Goal: Task Accomplishment & Management: Manage account settings

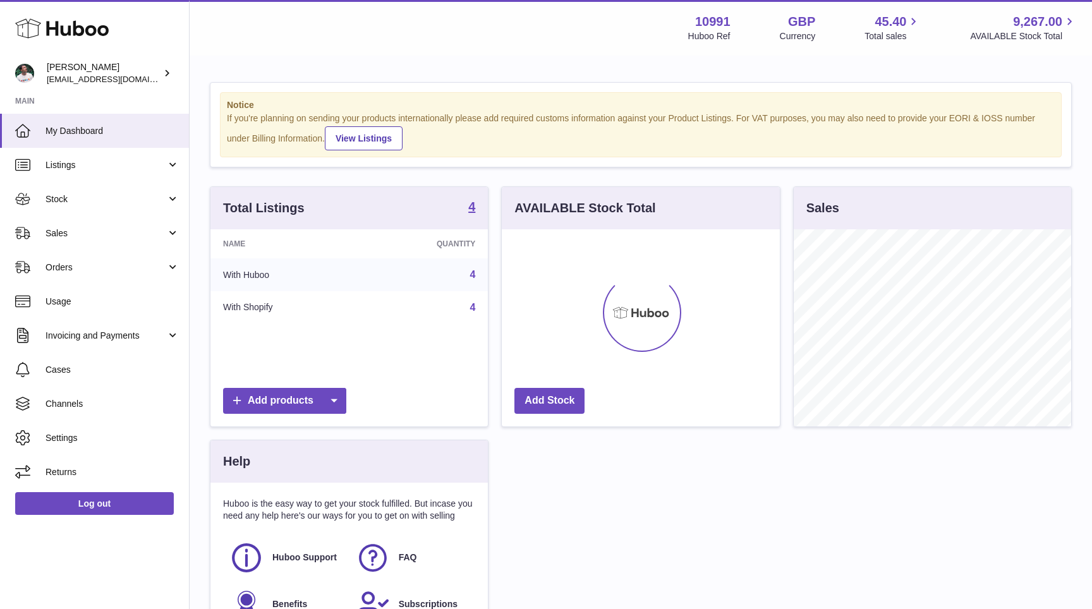
scroll to position [197, 277]
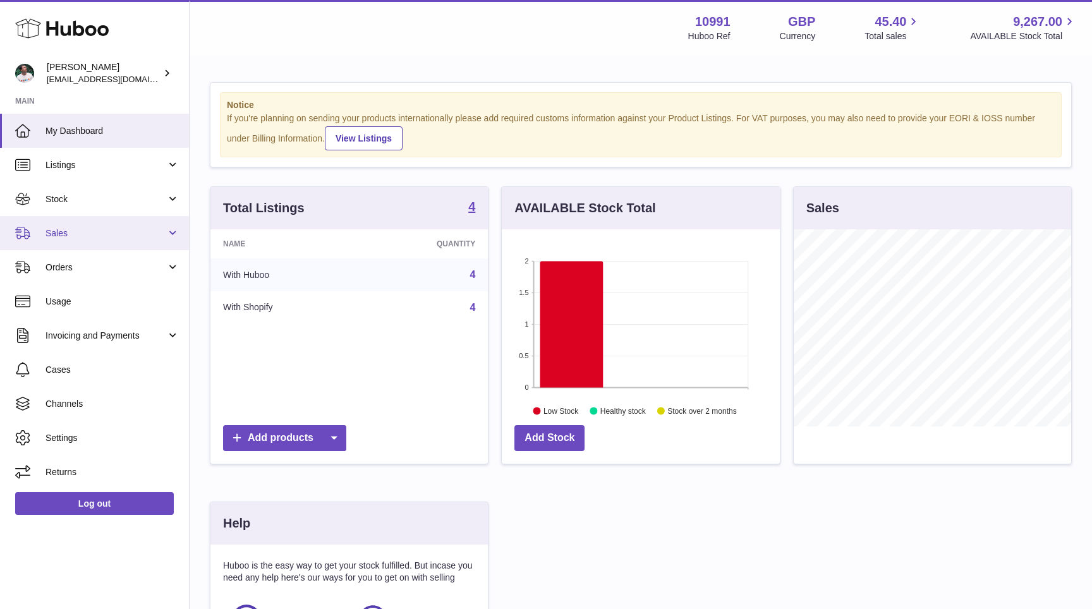
click at [90, 223] on link "Sales" at bounding box center [94, 233] width 189 height 34
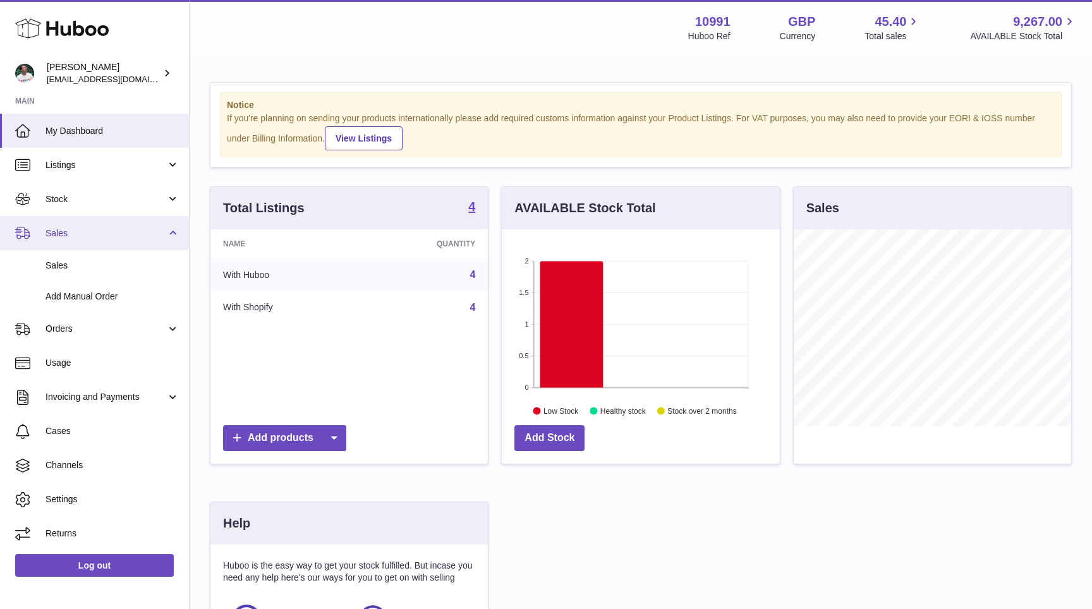
click at [106, 247] on link "Sales" at bounding box center [94, 233] width 189 height 34
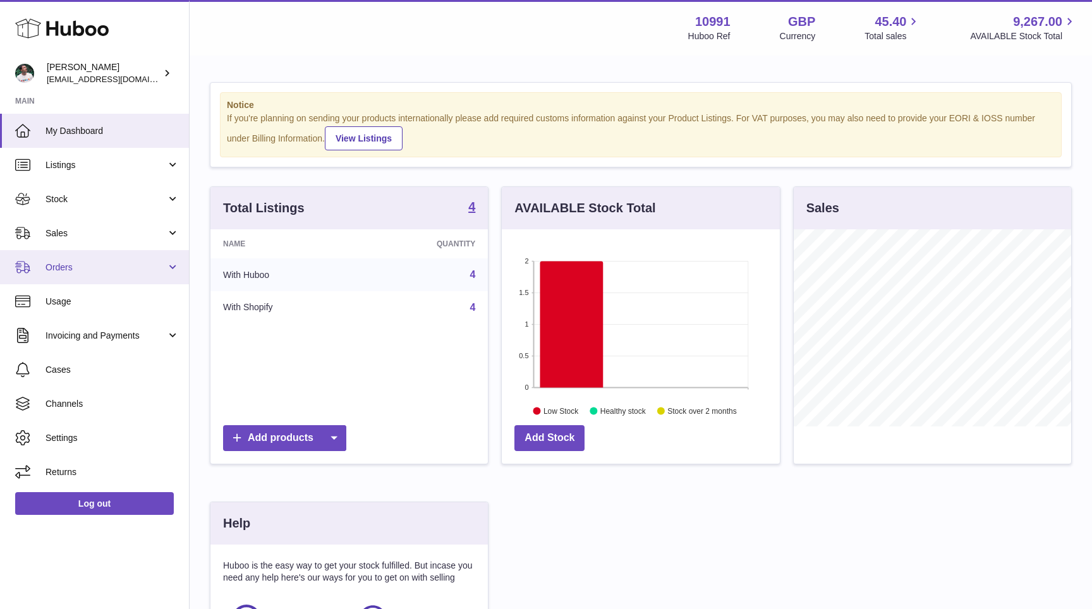
click at [106, 272] on span "Orders" at bounding box center [105, 268] width 121 height 12
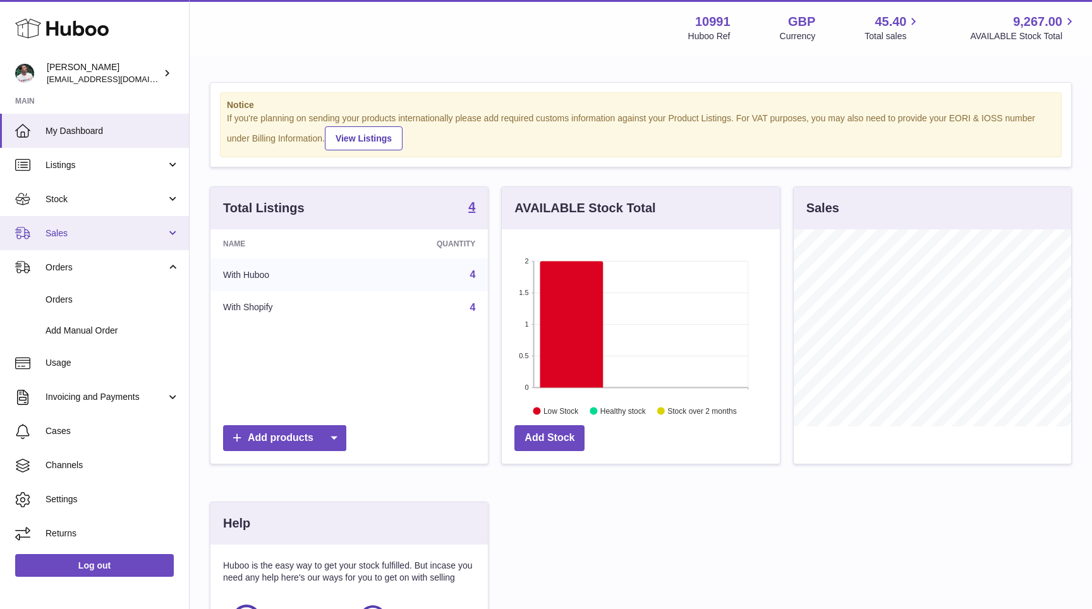
click at [121, 233] on span "Sales" at bounding box center [105, 233] width 121 height 12
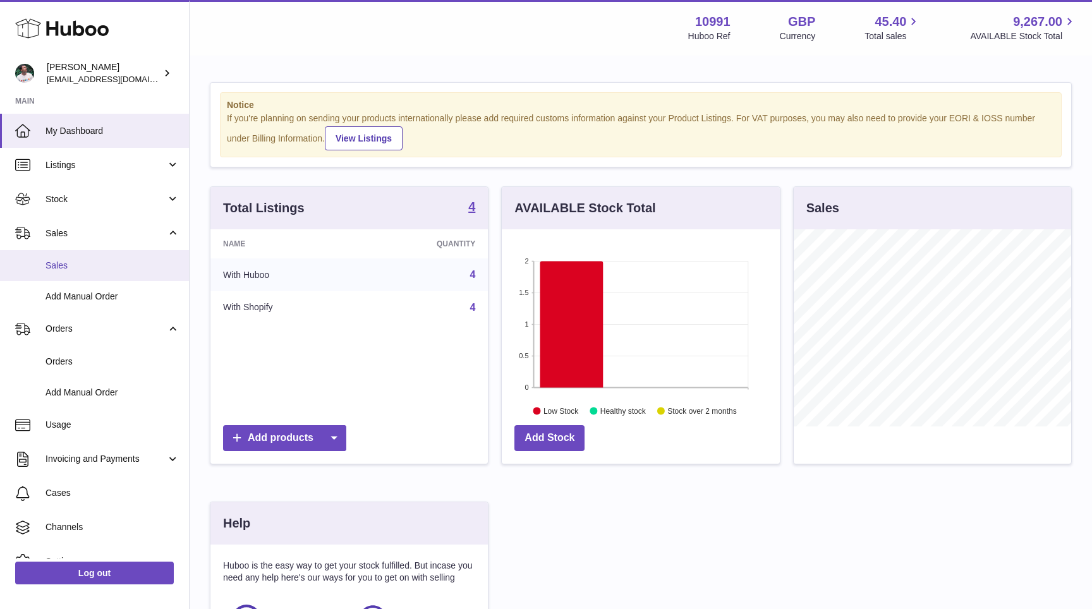
click at [112, 260] on span "Sales" at bounding box center [112, 266] width 134 height 12
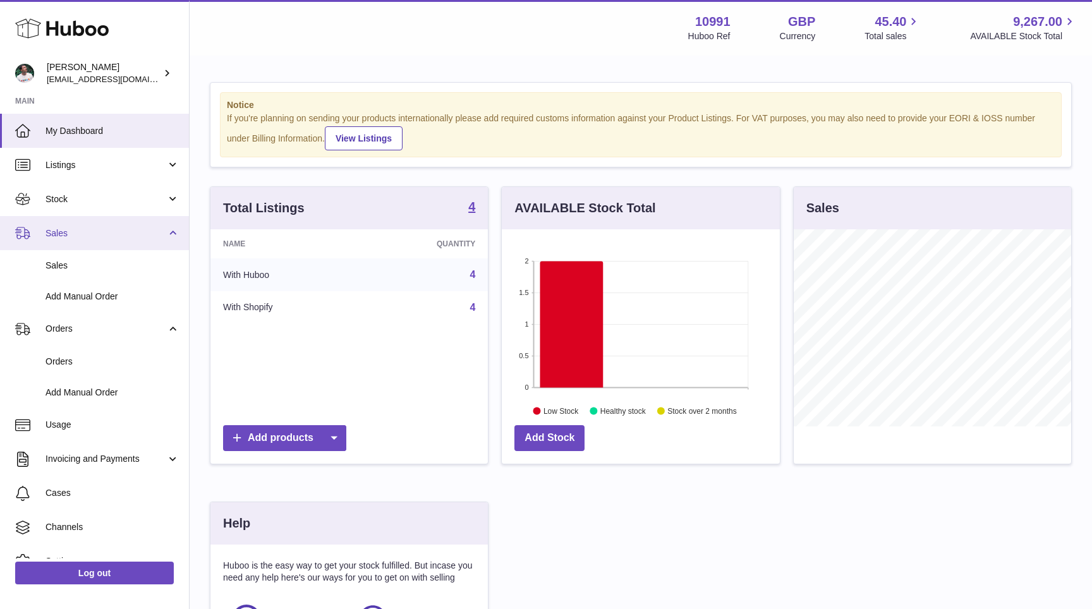
click at [128, 237] on span "Sales" at bounding box center [105, 233] width 121 height 12
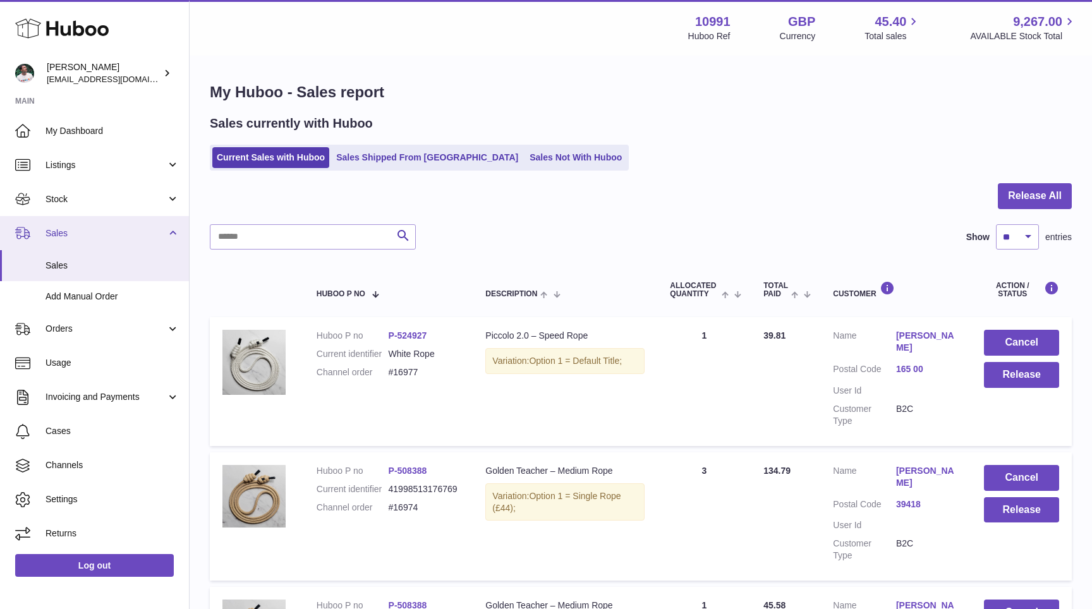
click at [119, 248] on link "Sales" at bounding box center [94, 233] width 189 height 34
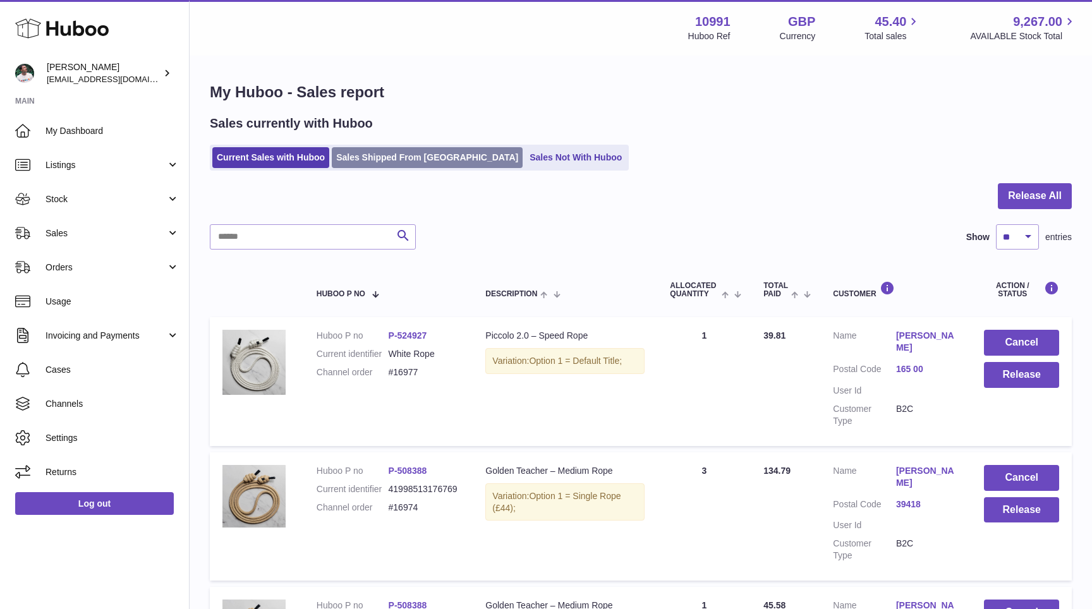
click at [389, 156] on link "Sales Shipped From [GEOGRAPHIC_DATA]" at bounding box center [427, 157] width 191 height 21
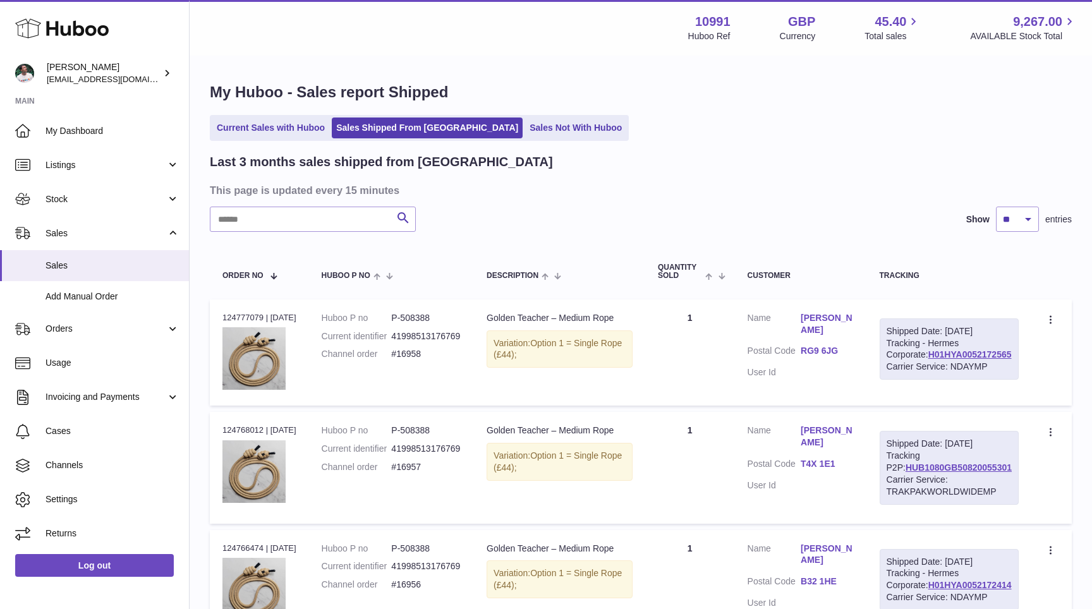
click at [535, 140] on ul "Current Sales with Huboo Sales Shipped From [GEOGRAPHIC_DATA] Sales Not With Hu…" at bounding box center [419, 128] width 419 height 26
click at [536, 133] on link "Sales Not With Huboo" at bounding box center [575, 128] width 101 height 21
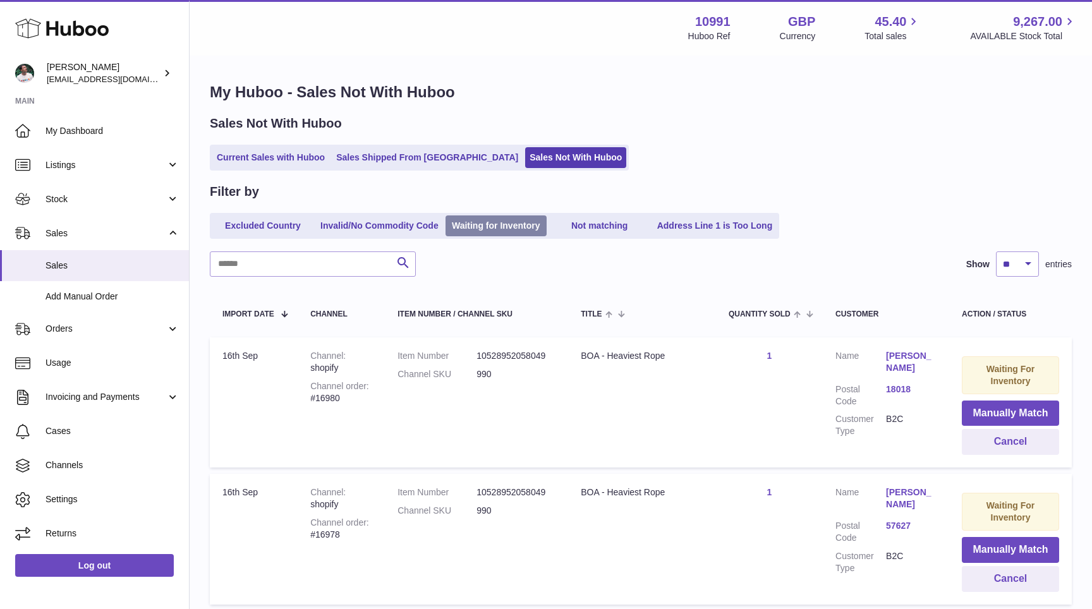
click at [474, 223] on link "Waiting for Inventory" at bounding box center [495, 225] width 101 height 21
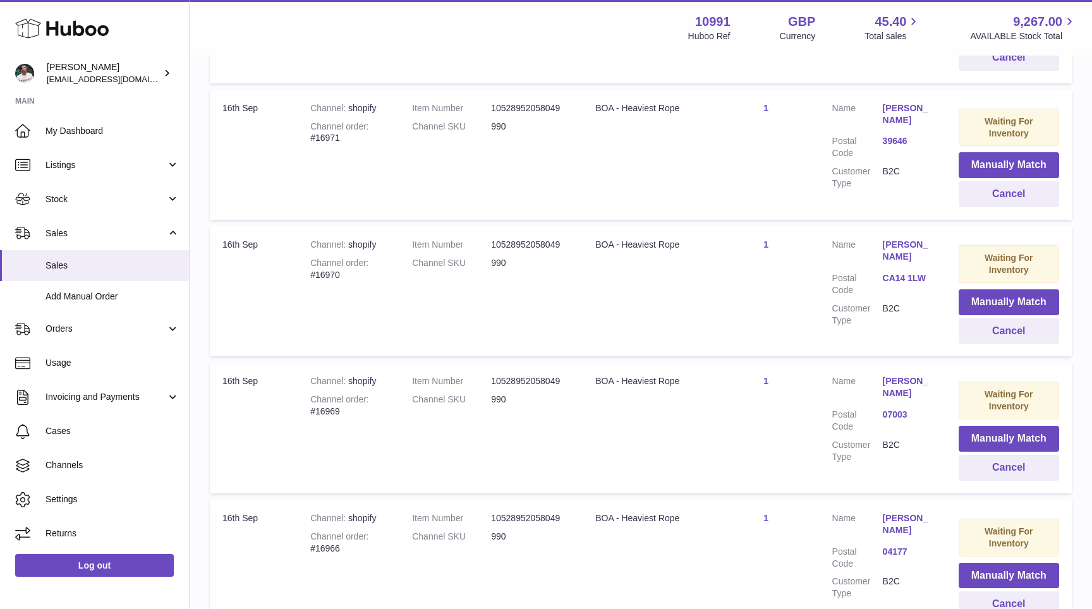
scroll to position [1227, 0]
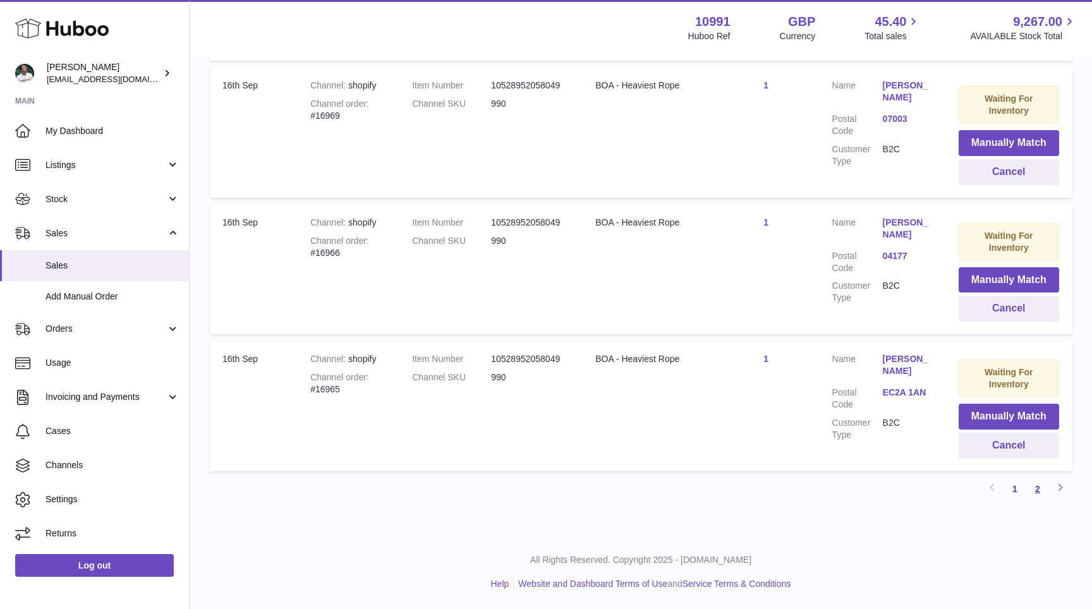
click at [1041, 492] on link "2" at bounding box center [1037, 489] width 23 height 23
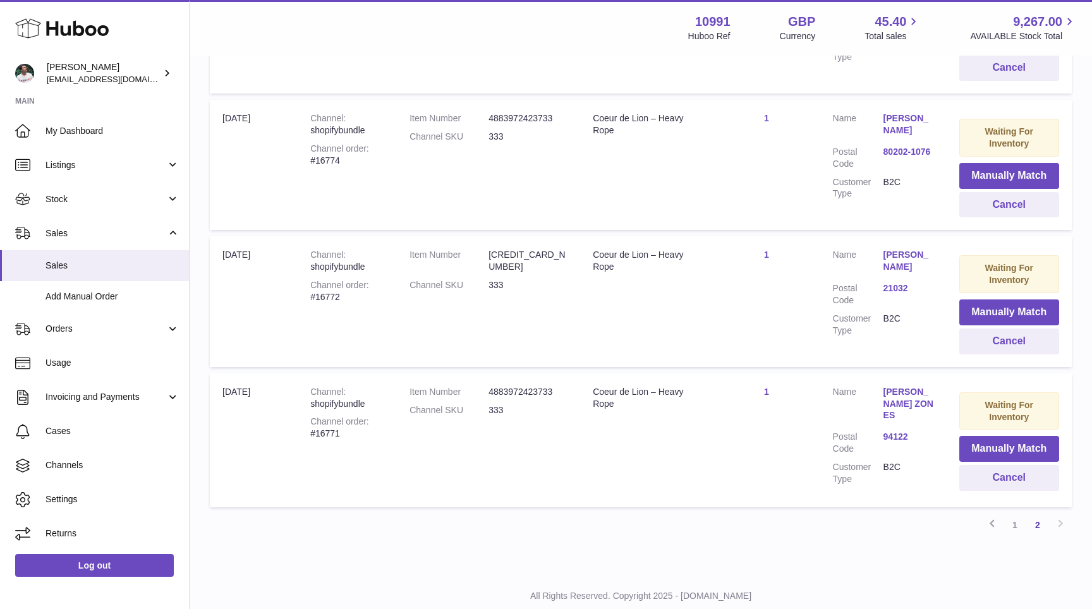
scroll to position [648, 0]
click at [1003, 478] on button "Cancel" at bounding box center [1009, 477] width 100 height 26
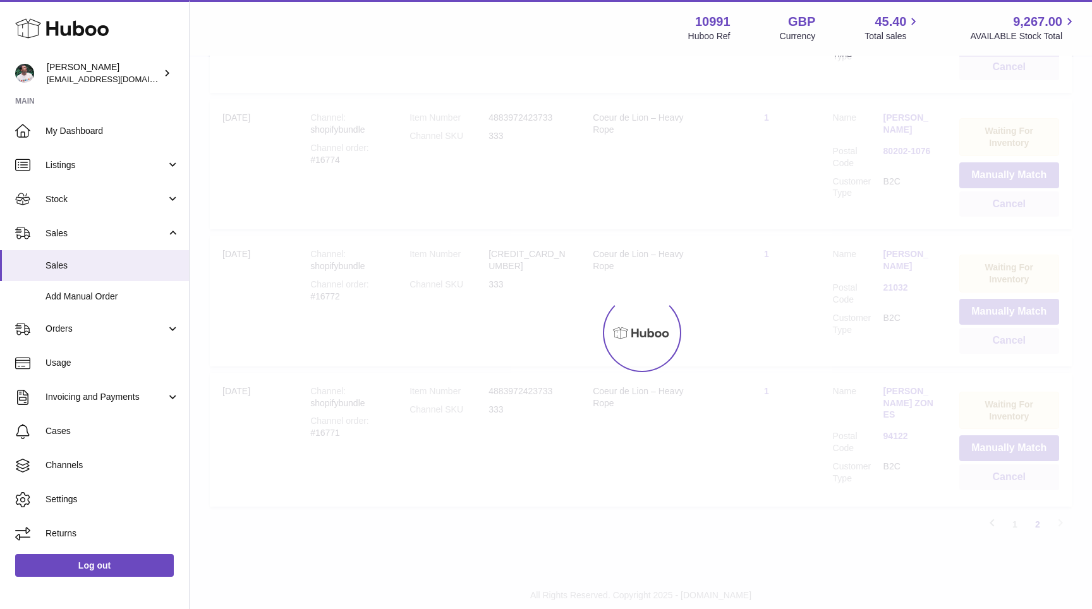
scroll to position [543, 0]
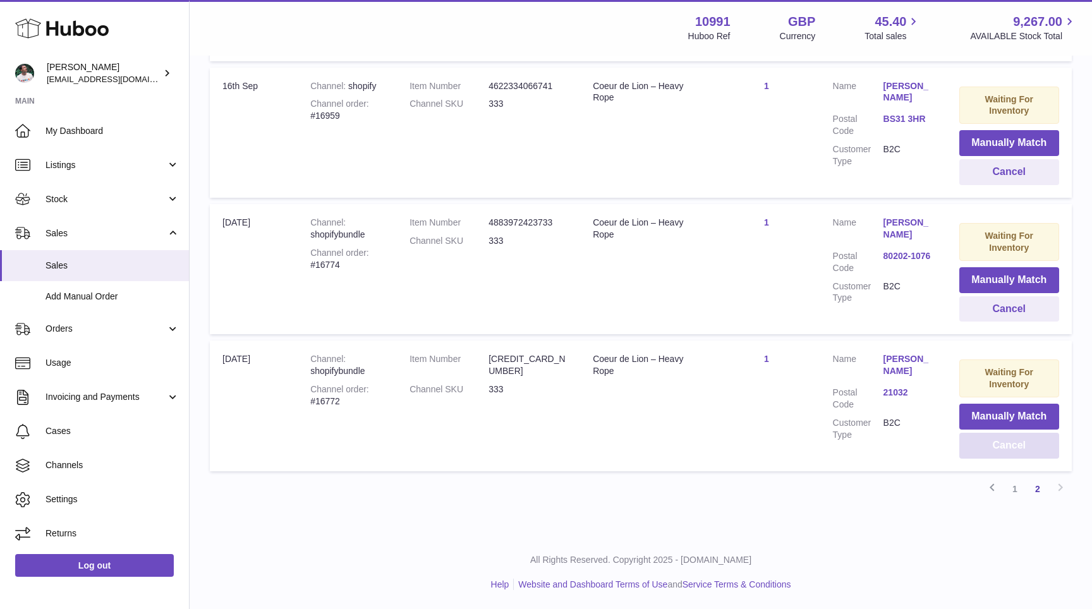
click at [1000, 450] on button "Cancel" at bounding box center [1009, 446] width 100 height 26
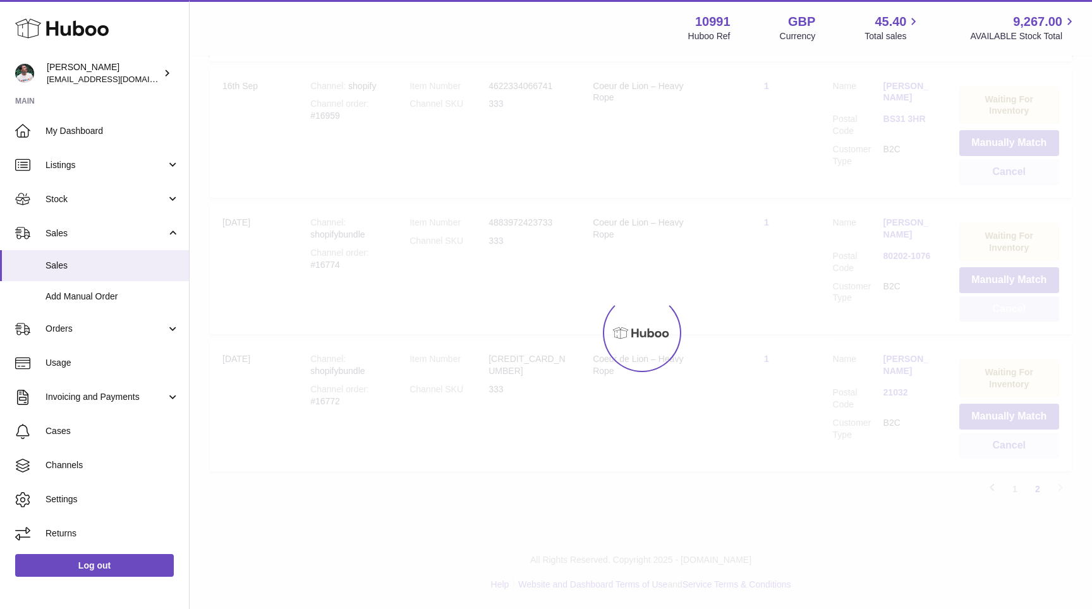
scroll to position [407, 0]
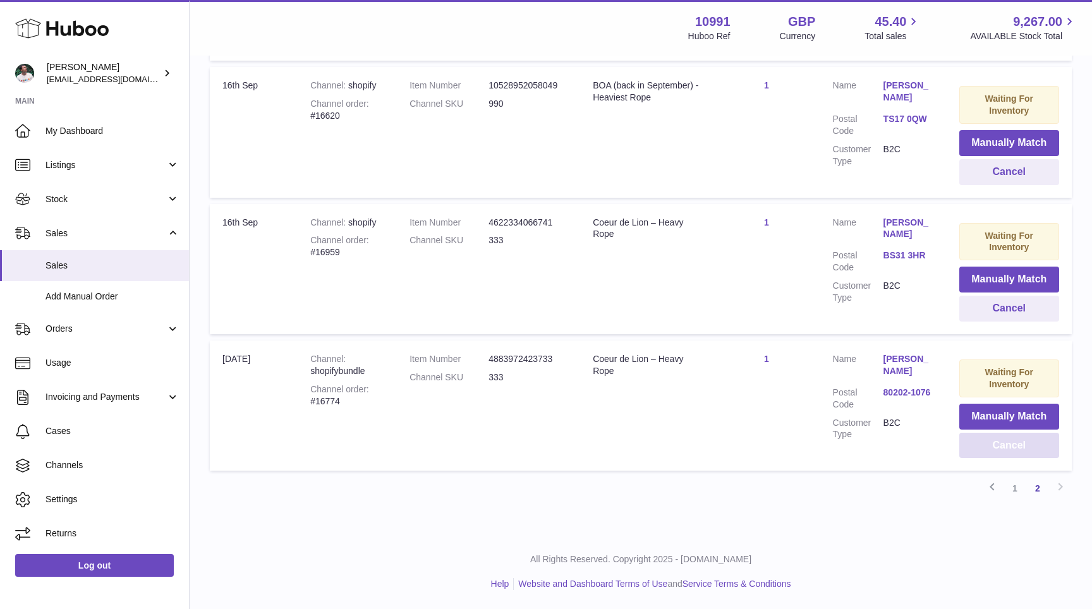
click at [1000, 449] on button "Cancel" at bounding box center [1009, 446] width 100 height 26
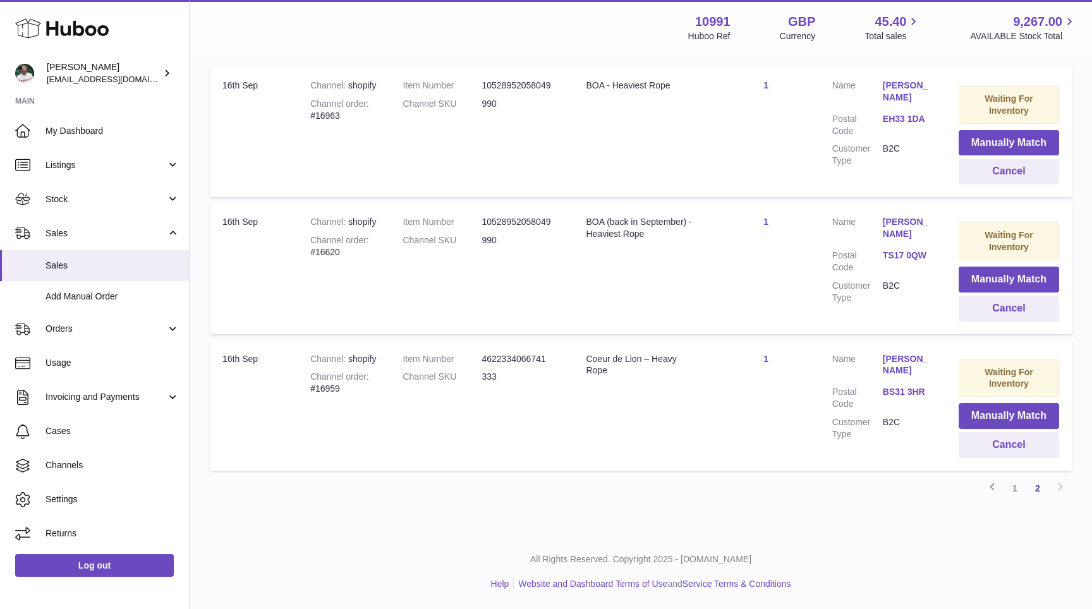
scroll to position [270, 0]
click at [1001, 447] on button "Cancel" at bounding box center [1008, 445] width 100 height 26
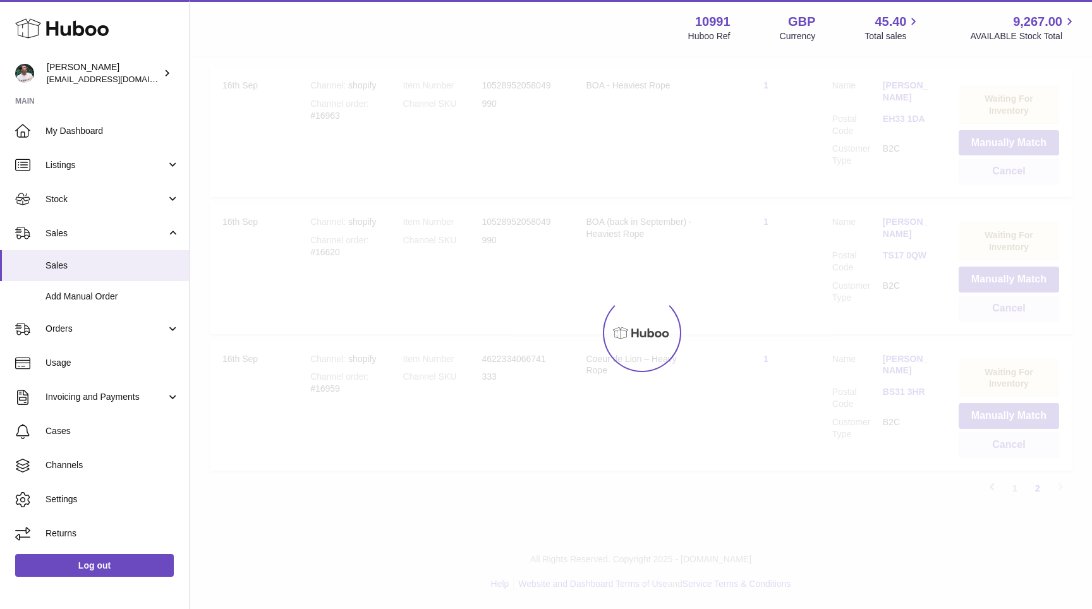
scroll to position [133, 0]
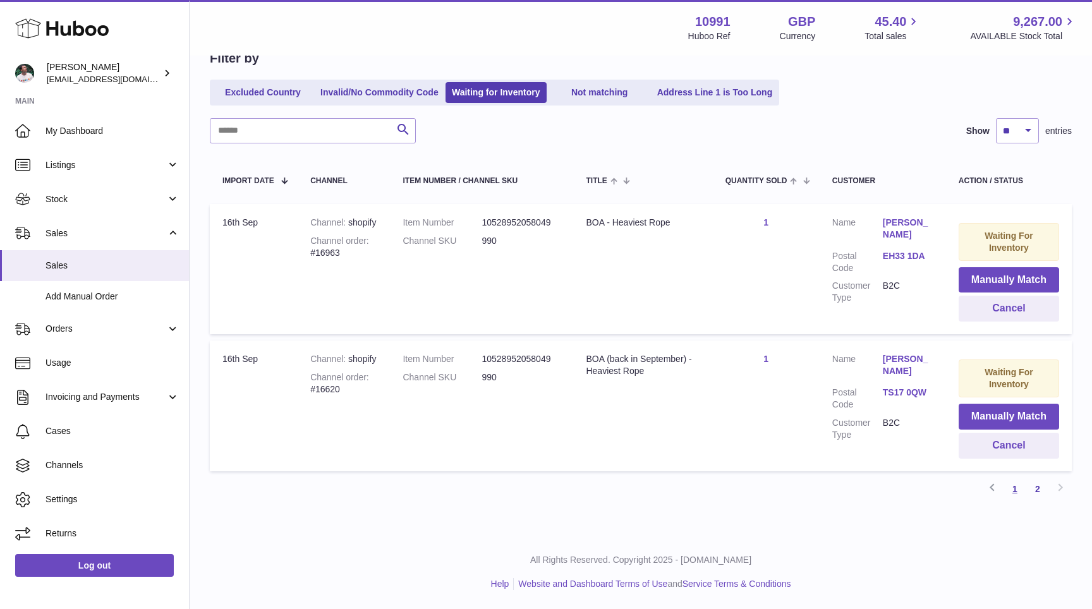
click at [1013, 487] on link "1" at bounding box center [1014, 489] width 23 height 23
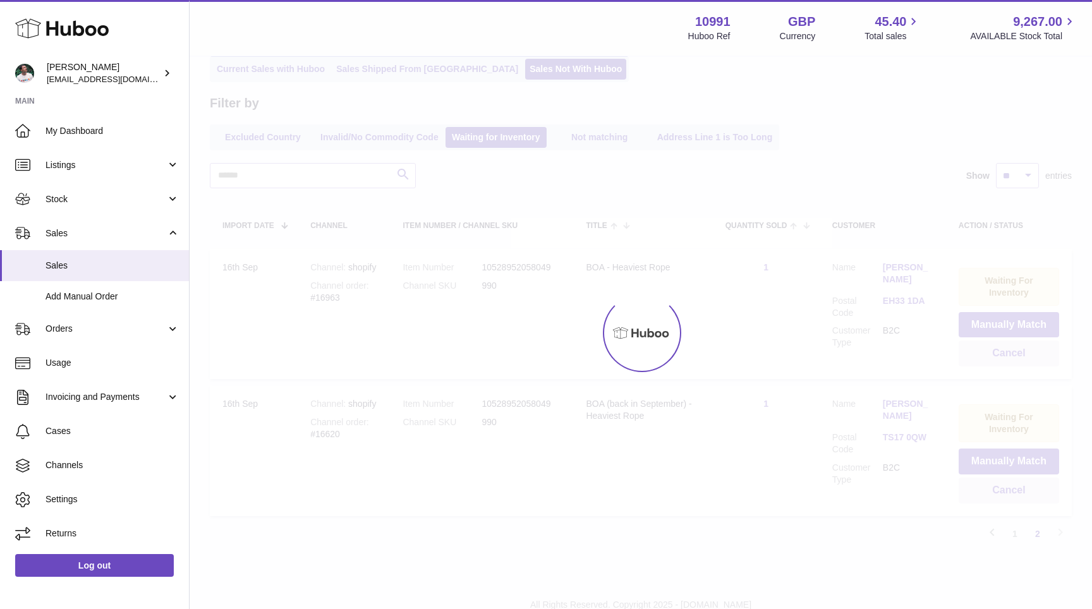
scroll to position [57, 0]
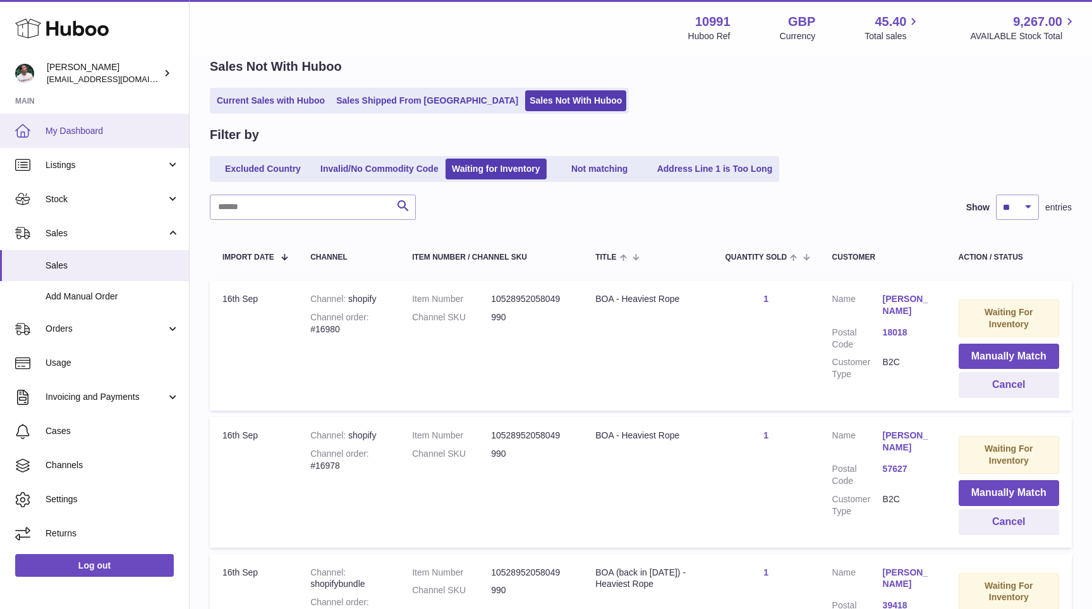
click at [95, 126] on span "My Dashboard" at bounding box center [112, 131] width 134 height 12
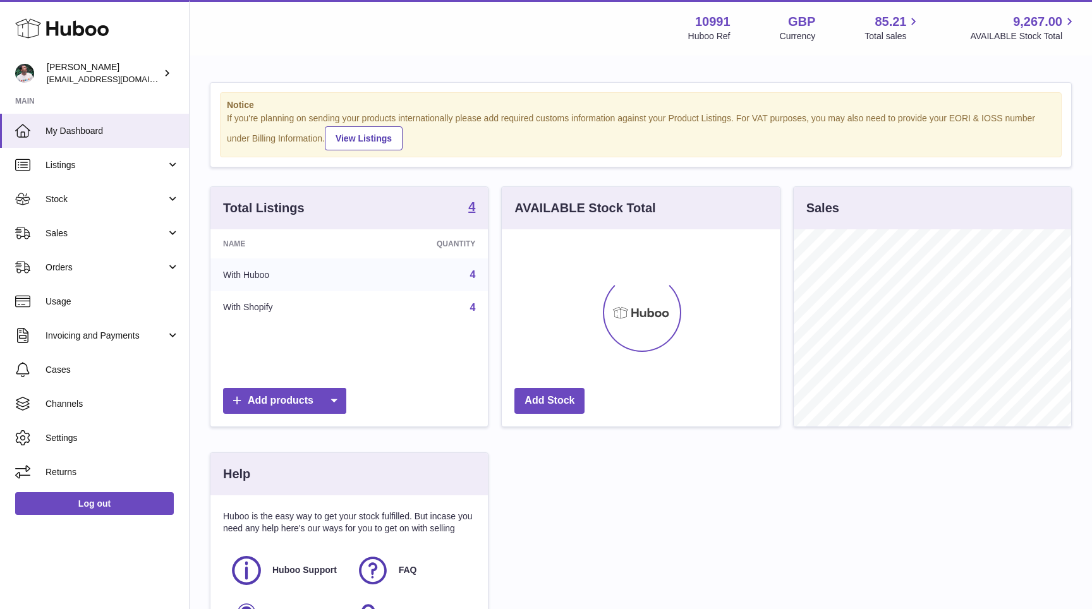
scroll to position [197, 277]
